Goal: Information Seeking & Learning: Check status

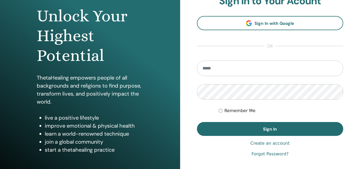
scroll to position [53, 0]
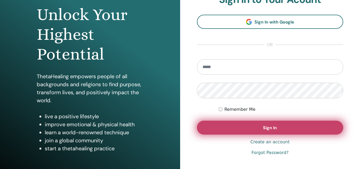
type input "**********"
click at [282, 128] on button "Sign In" at bounding box center [270, 128] width 147 height 14
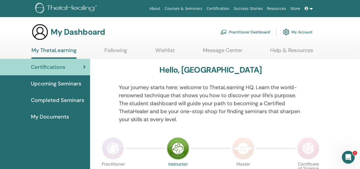
click at [87, 67] on link "Certifications" at bounding box center [45, 67] width 90 height 17
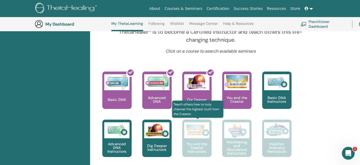
scroll to position [201, 0]
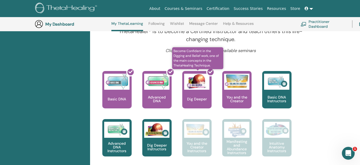
click at [199, 95] on div at bounding box center [200, 92] width 29 height 48
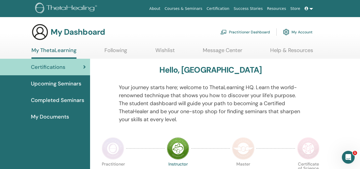
click at [54, 117] on span "My Documents" at bounding box center [50, 117] width 38 height 8
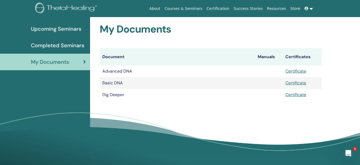
scroll to position [66, 0]
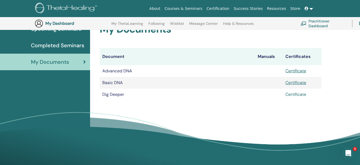
click at [299, 96] on link "Certificate" at bounding box center [296, 94] width 21 height 6
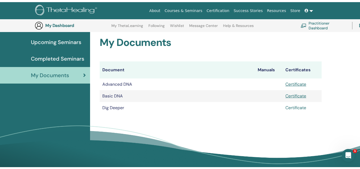
scroll to position [0, 0]
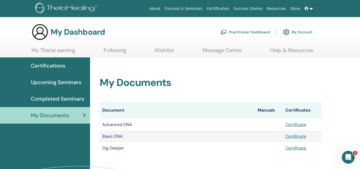
click at [61, 82] on span "Upcoming Seminars" at bounding box center [56, 82] width 50 height 8
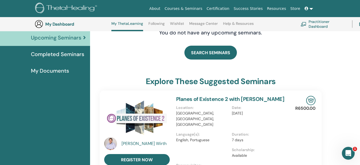
scroll to position [67, 0]
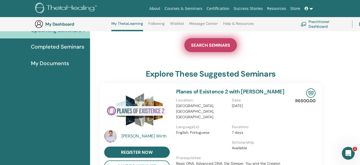
click at [203, 49] on link "SEARCH SEMINARS" at bounding box center [211, 45] width 53 height 14
